Goal: Transaction & Acquisition: Download file/media

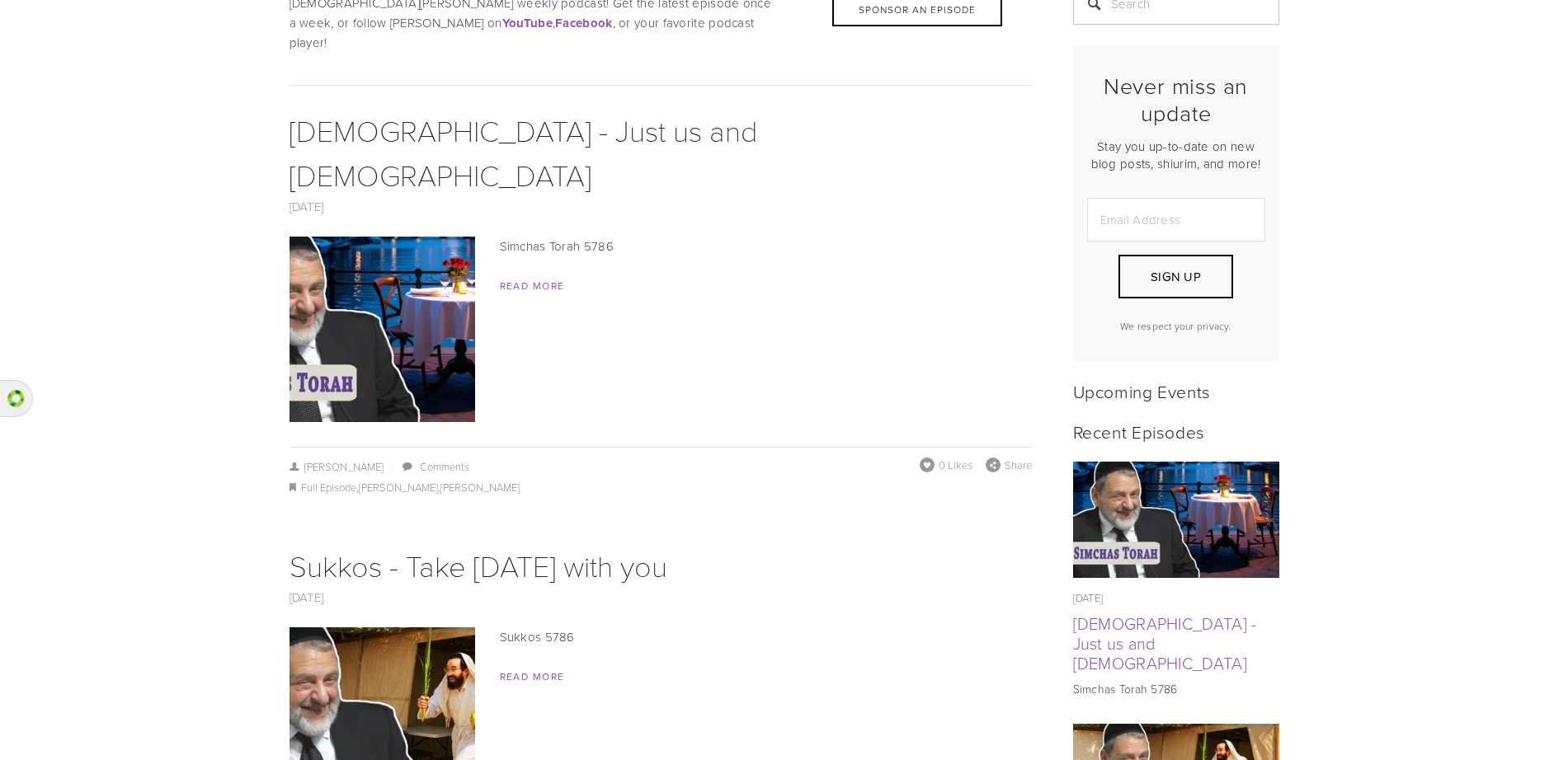
scroll to position [347, 0]
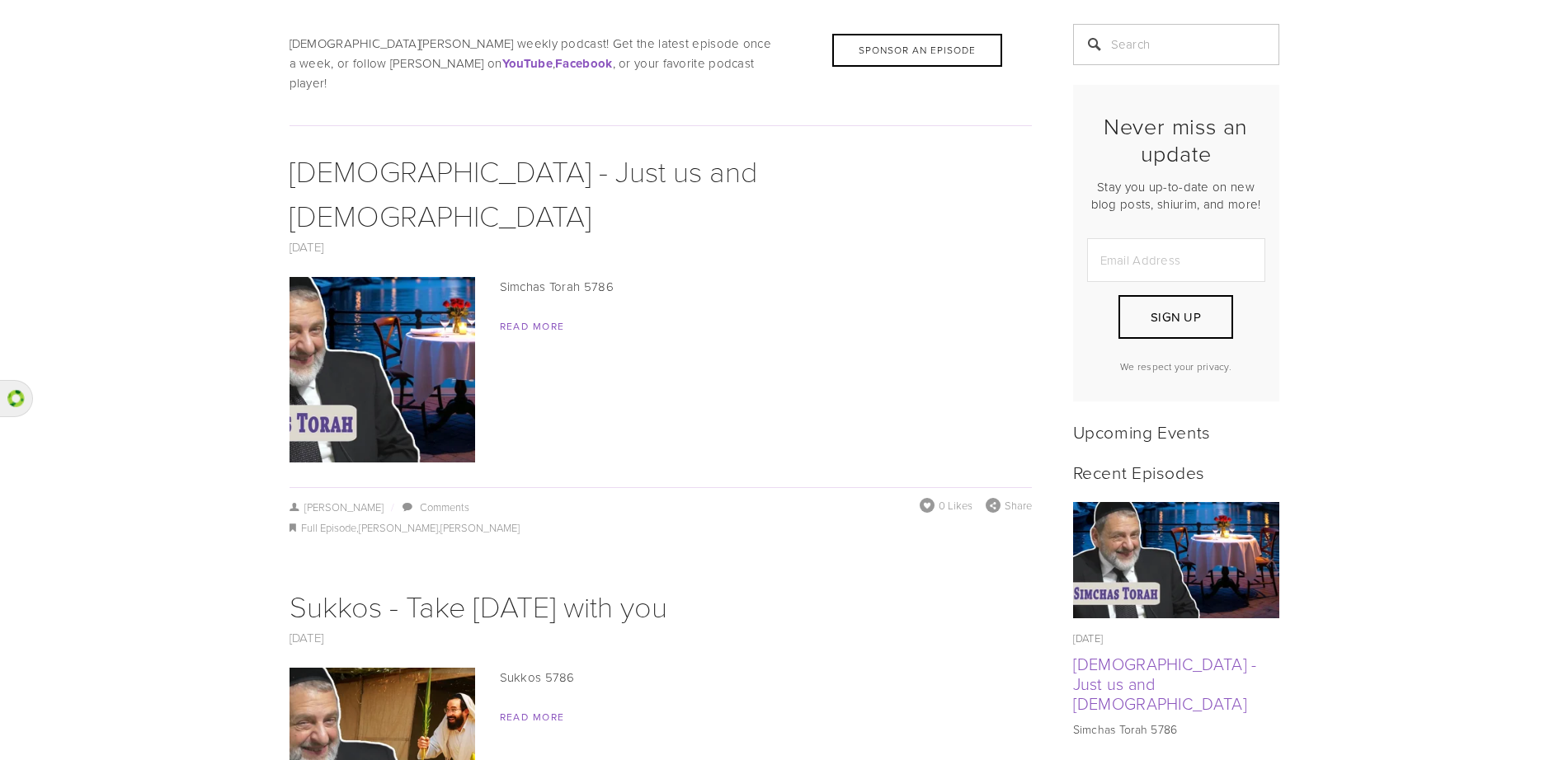
click at [445, 668] on img at bounding box center [382, 761] width 330 height 186
click at [532, 319] on link "Read More" at bounding box center [532, 326] width 65 height 14
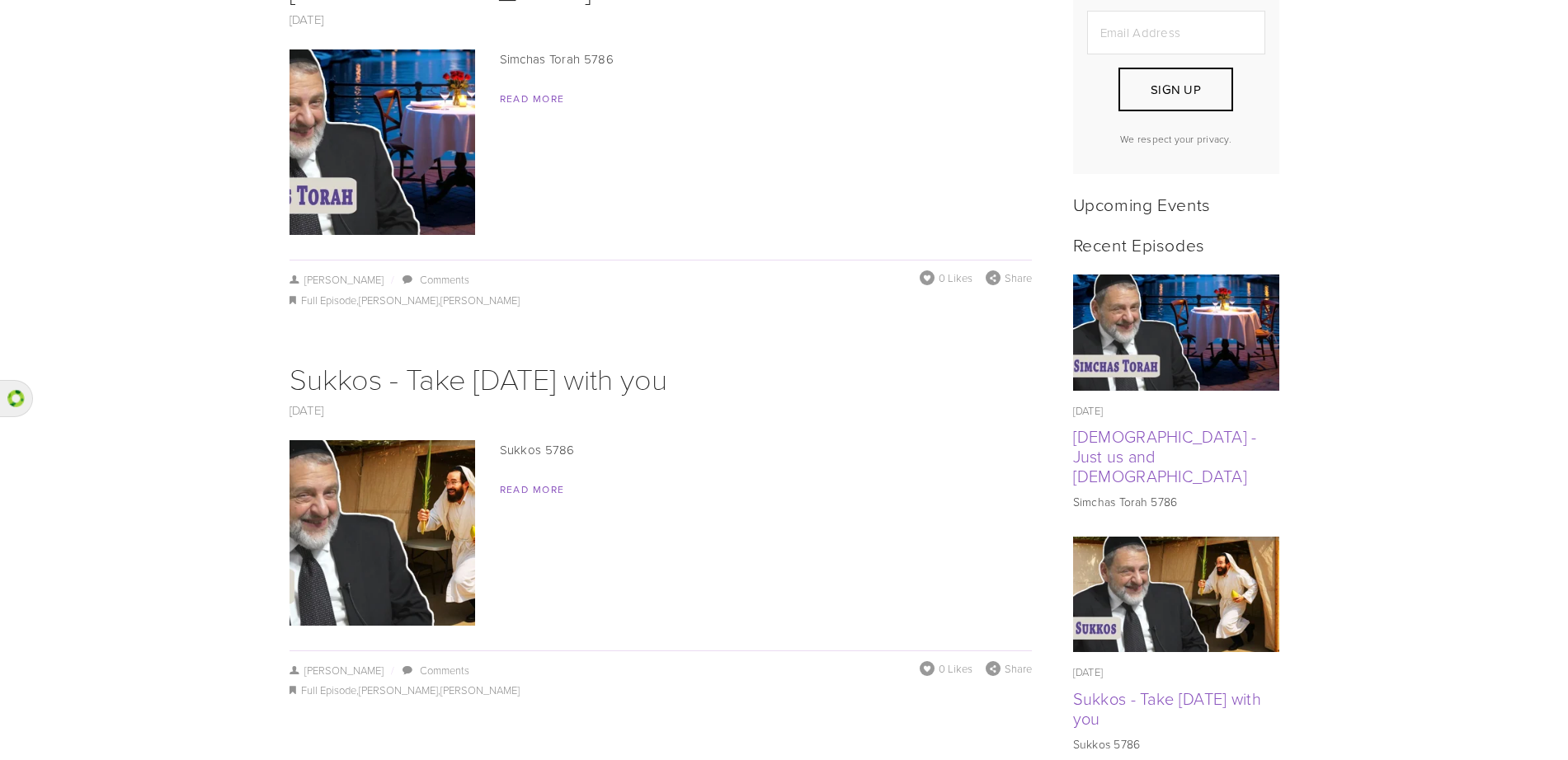
scroll to position [0, 0]
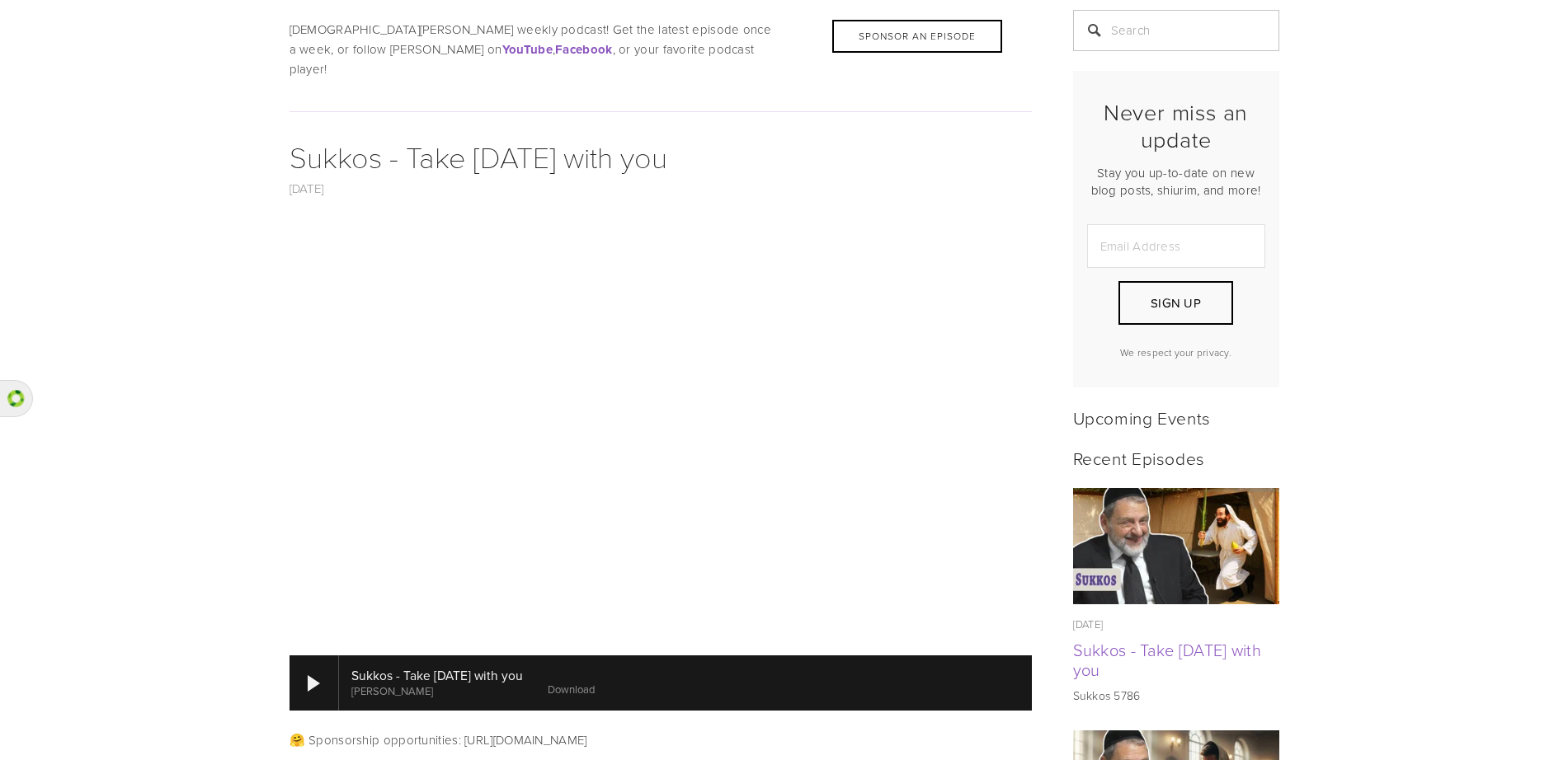
scroll to position [375, 0]
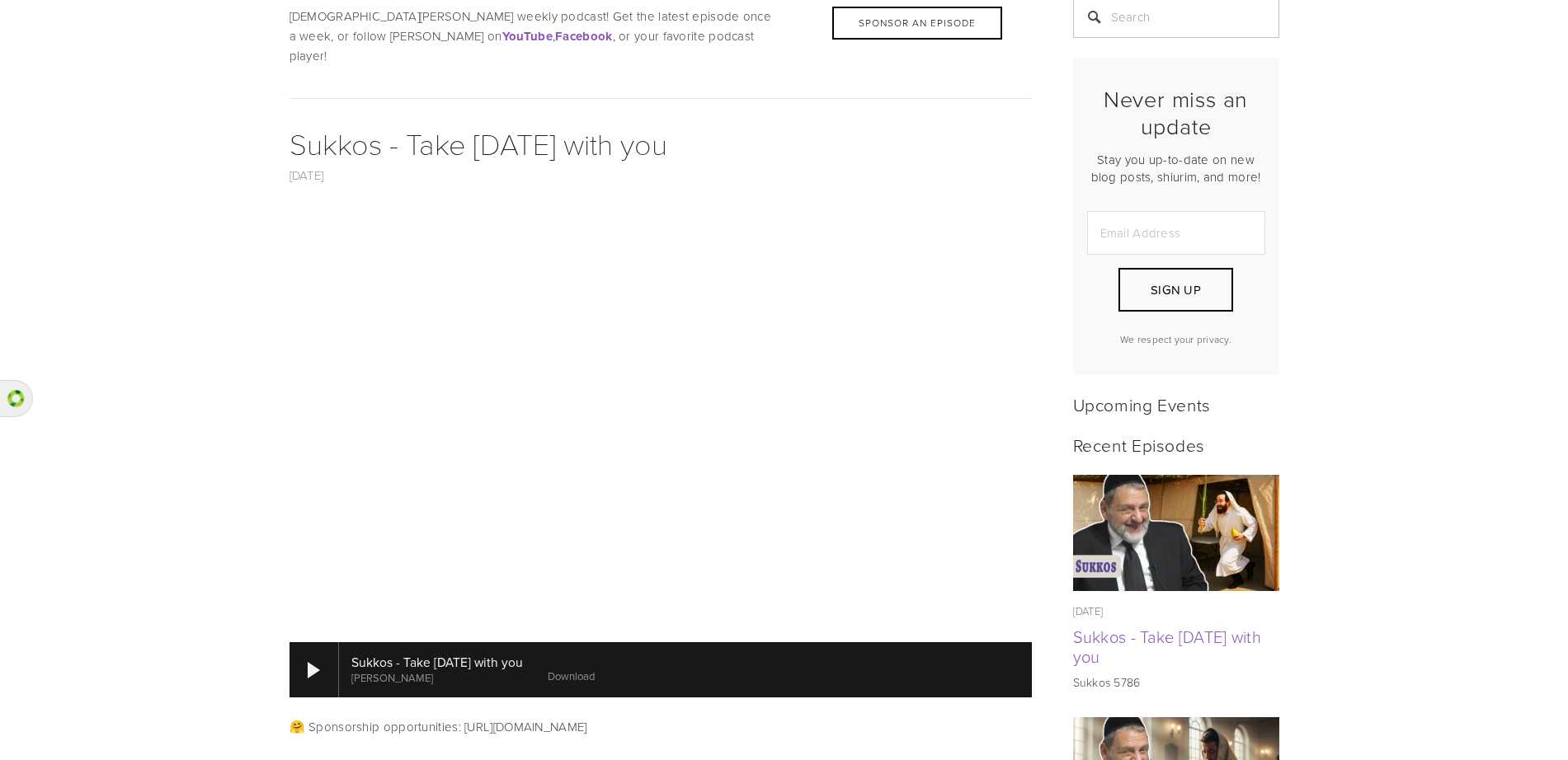
click at [595, 669] on link "Download" at bounding box center [571, 676] width 47 height 15
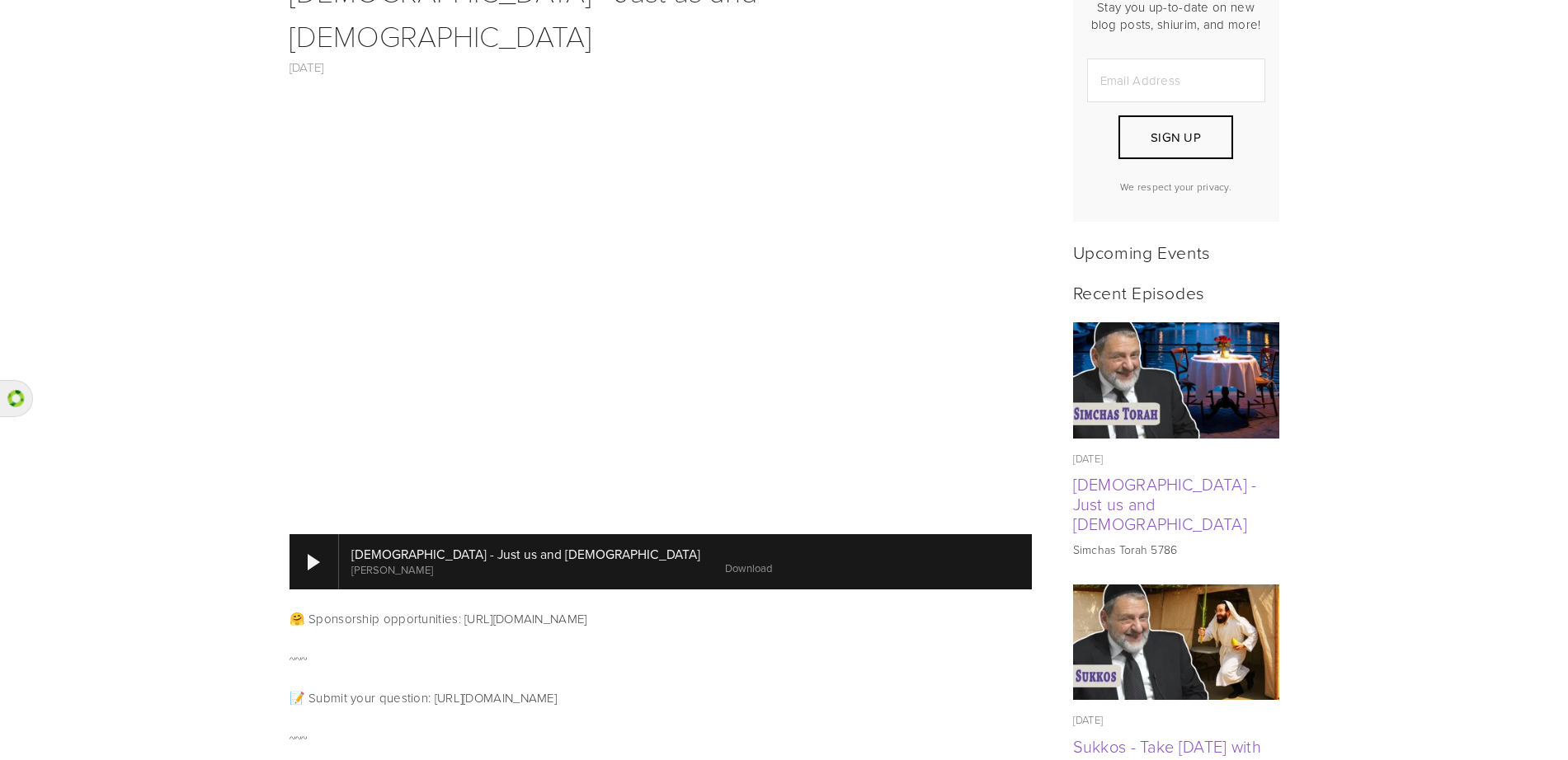
scroll to position [529, 0]
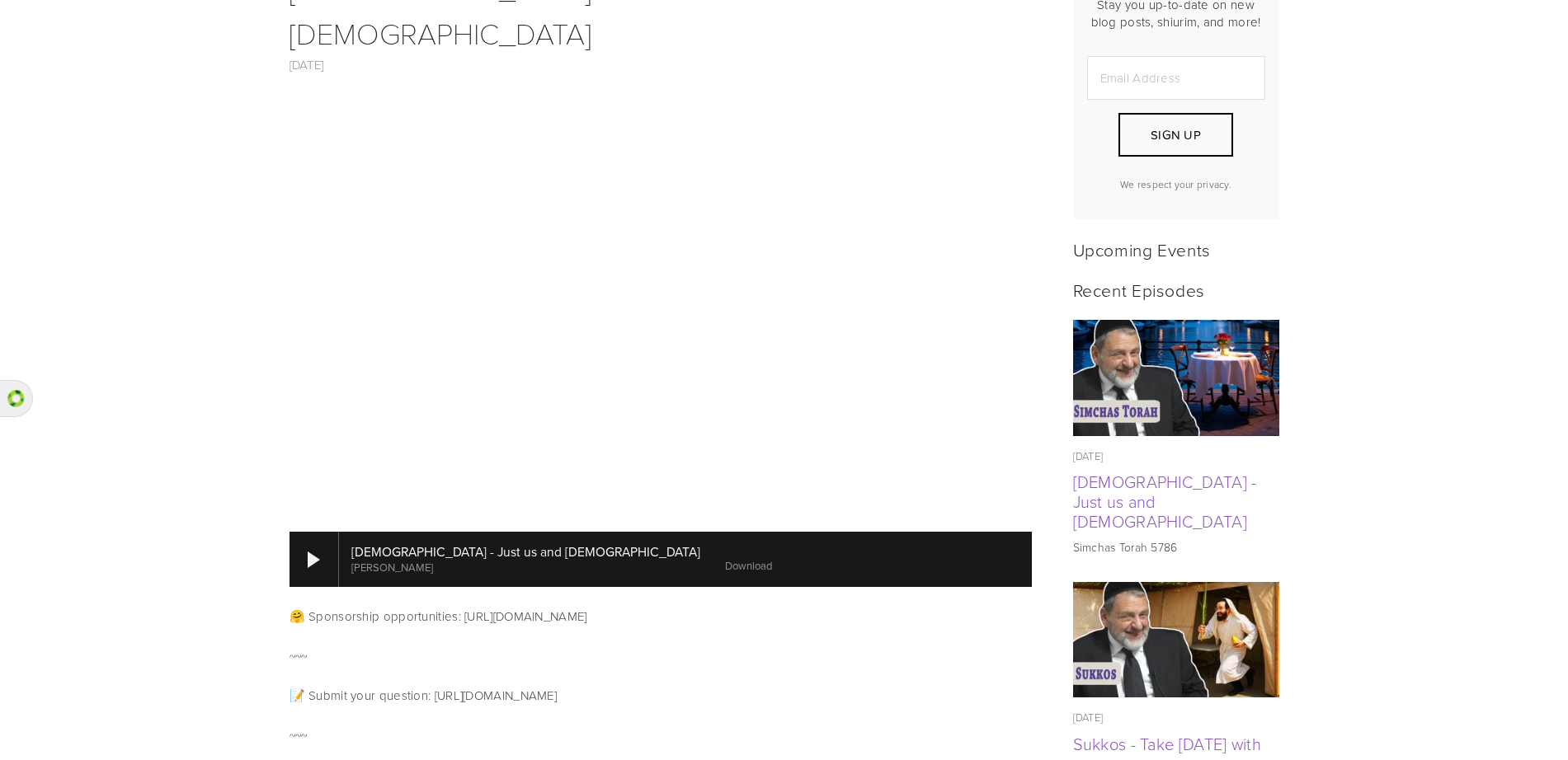
click at [725, 558] on link "Download" at bounding box center [749, 565] width 47 height 15
